Goal: Task Accomplishment & Management: Use online tool/utility

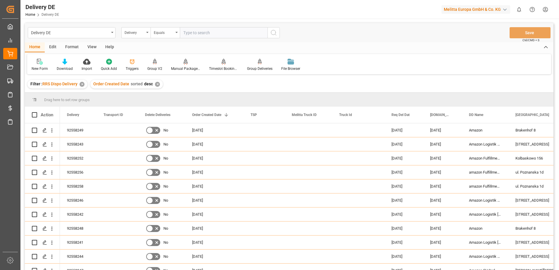
scroll to position [117, 0]
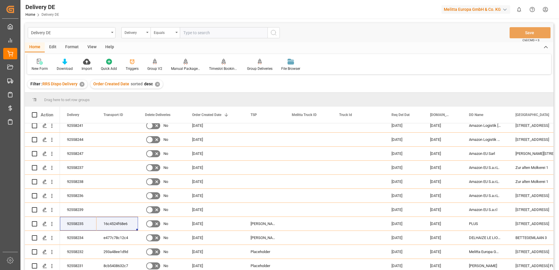
click at [156, 84] on div "✕" at bounding box center [157, 84] width 5 height 5
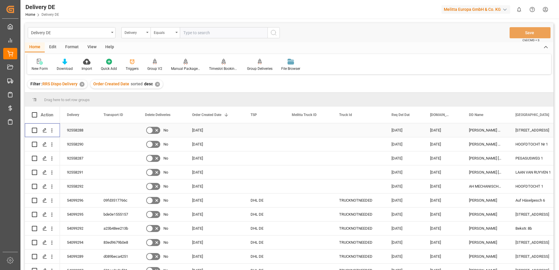
click at [33, 131] on input "Press Space to toggle row selection (unchecked)" at bounding box center [34, 130] width 5 height 5
checkbox input "true"
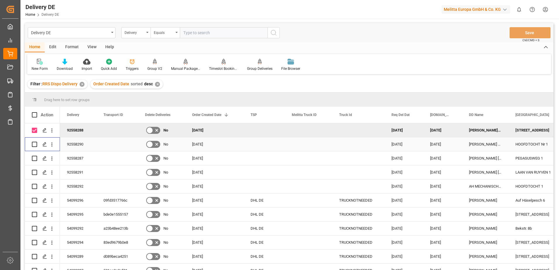
click at [35, 144] on input "Press Space to toggle row selection (unchecked)" at bounding box center [34, 144] width 5 height 5
checkbox input "true"
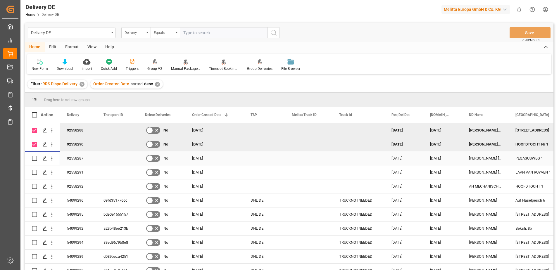
click at [36, 157] on input "Press Space to toggle row selection (unchecked)" at bounding box center [34, 158] width 5 height 5
checkbox input "true"
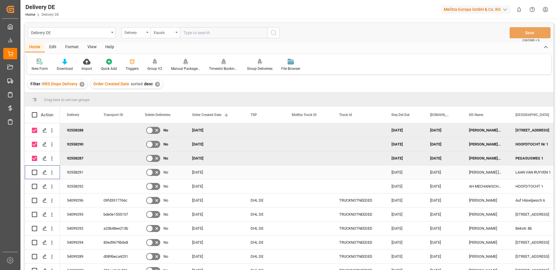
click at [33, 172] on input "Press Space to toggle row selection (unchecked)" at bounding box center [34, 172] width 5 height 5
checkbox input "true"
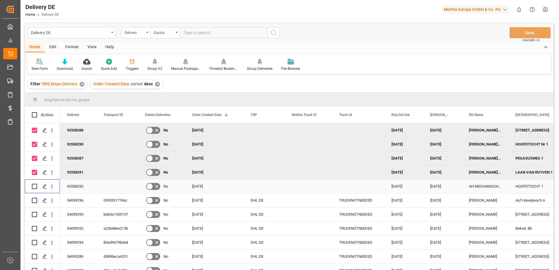
click at [33, 185] on input "Press Space to toggle row selection (unchecked)" at bounding box center [34, 186] width 5 height 5
checkbox input "true"
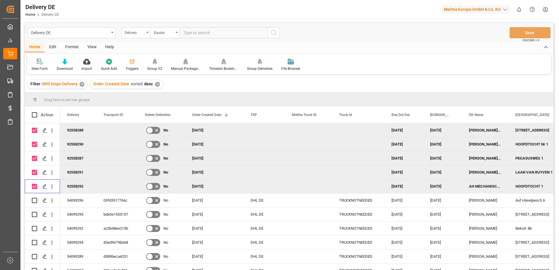
click at [187, 68] on div "Manual Package TypeDetermination" at bounding box center [185, 68] width 29 height 5
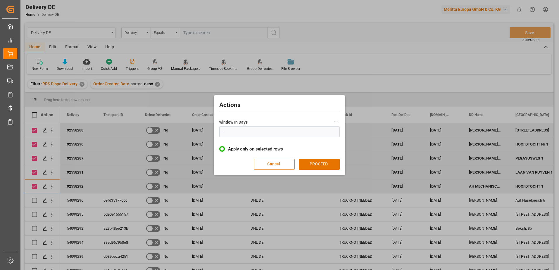
type input "1"
click at [316, 166] on button "PROCEED" at bounding box center [319, 164] width 41 height 11
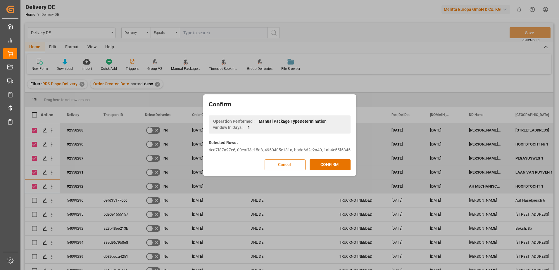
click at [316, 166] on button "CONFIRM" at bounding box center [330, 164] width 41 height 11
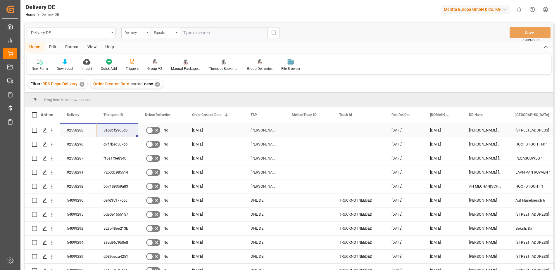
drag, startPoint x: 67, startPoint y: 129, endPoint x: 115, endPoint y: 129, distance: 48.0
drag, startPoint x: 83, startPoint y: 144, endPoint x: 119, endPoint y: 143, distance: 36.6
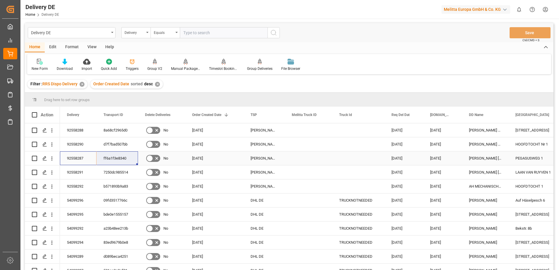
drag, startPoint x: 76, startPoint y: 156, endPoint x: 121, endPoint y: 154, distance: 45.1
drag, startPoint x: 73, startPoint y: 172, endPoint x: 115, endPoint y: 172, distance: 42.1
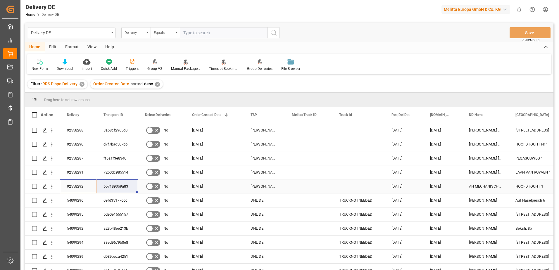
drag, startPoint x: 74, startPoint y: 187, endPoint x: 112, endPoint y: 186, distance: 38.0
click at [542, 12] on html "Created by potrace 1.15, written by [PERSON_NAME] [DATE]-[DATE] Created by potr…" at bounding box center [279, 135] width 559 height 270
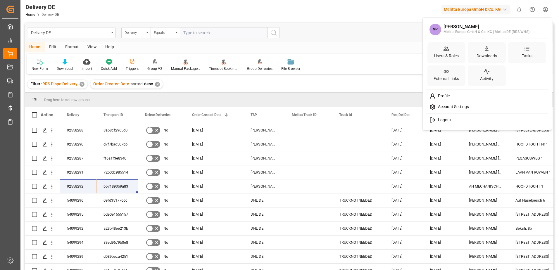
click at [439, 121] on span "Logout" at bounding box center [443, 120] width 15 height 5
